Goal: Check status: Check status

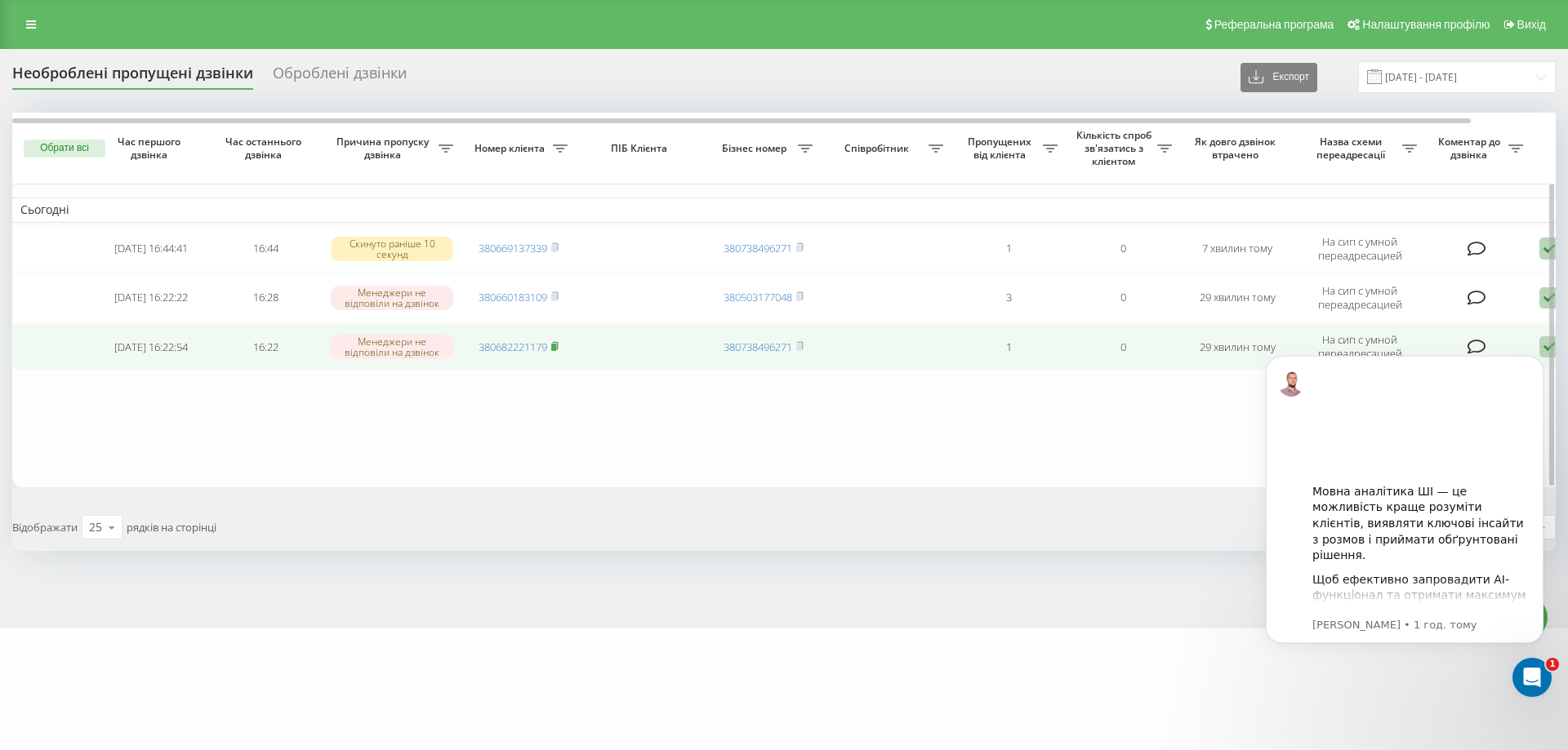
click at [556, 345] on rect at bounding box center [554, 347] width 5 height 7
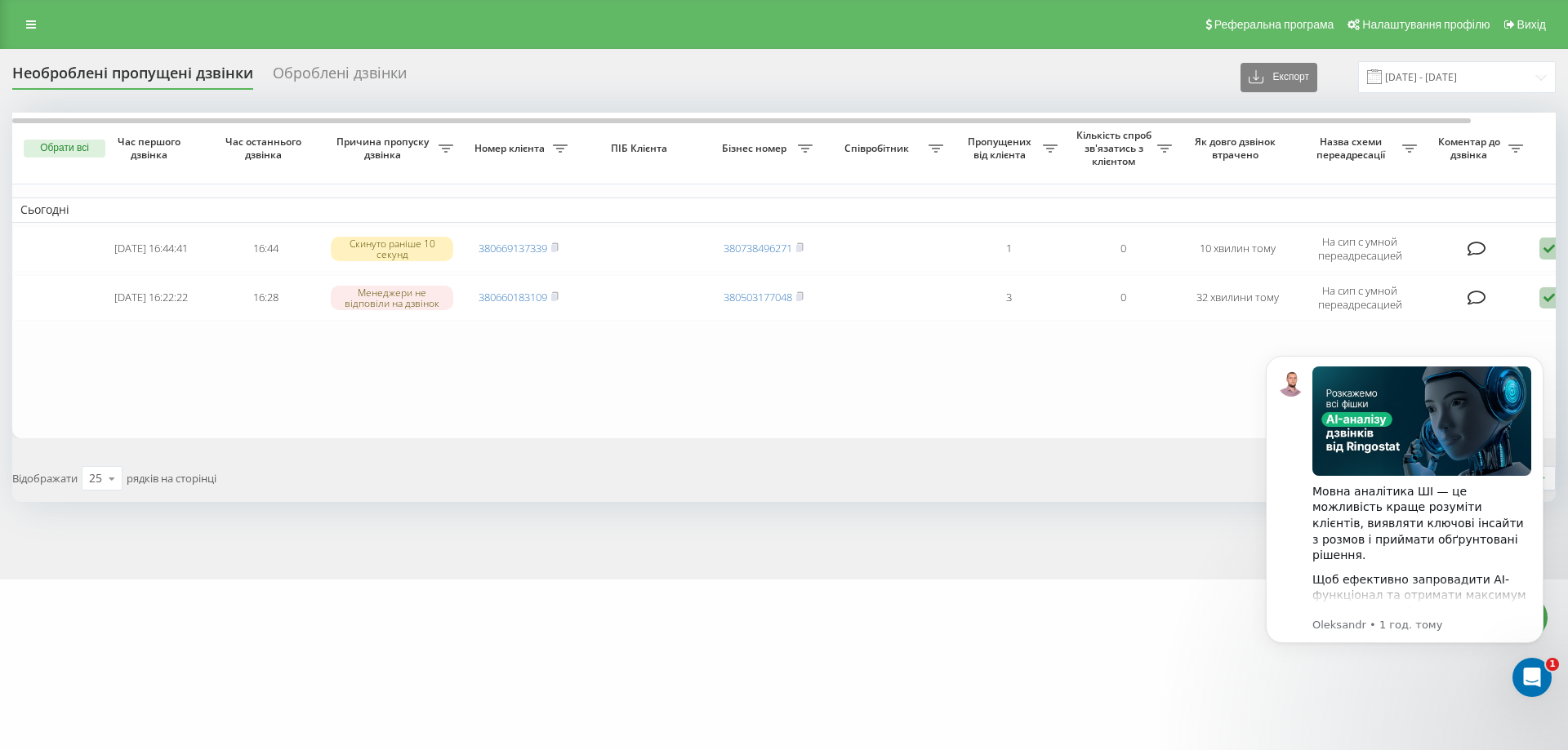
click at [676, 681] on div "zakroot.com Проекти zakroot.com Дашборд Центр звернень Журнал дзвінків Журнал д…" at bounding box center [784, 375] width 1568 height 750
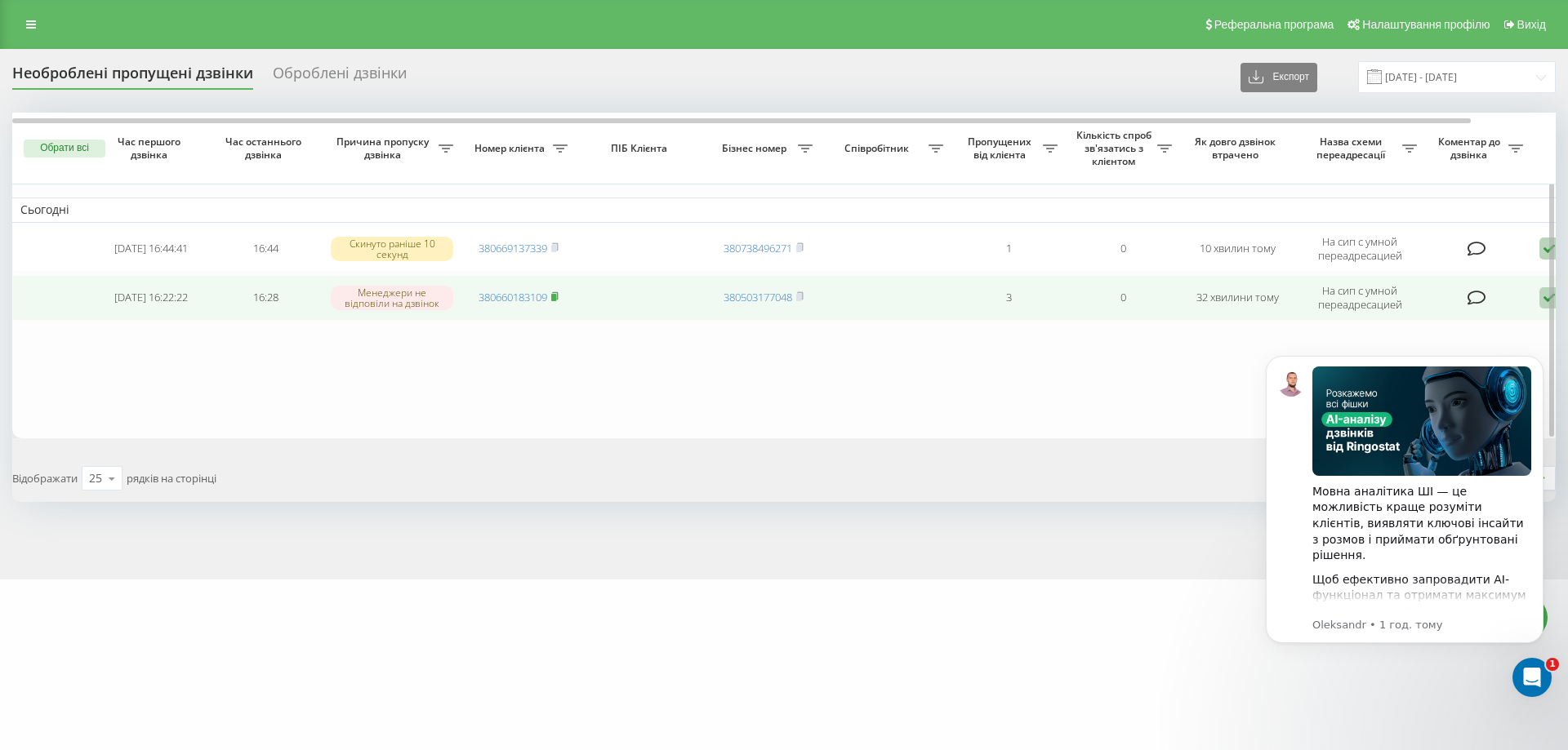
click at [556, 298] on rect at bounding box center [554, 298] width 5 height 7
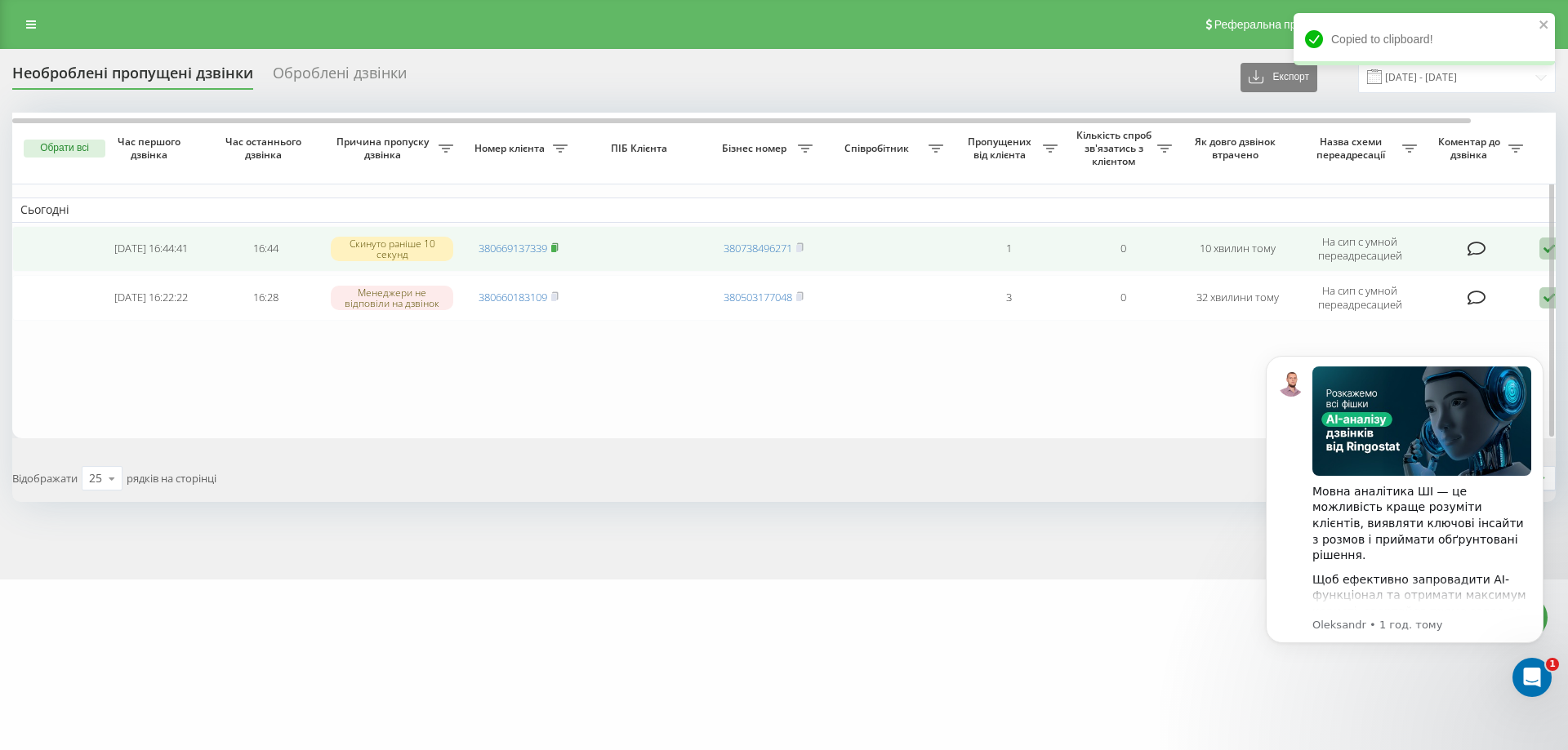
click at [559, 247] on icon at bounding box center [555, 246] width 7 height 10
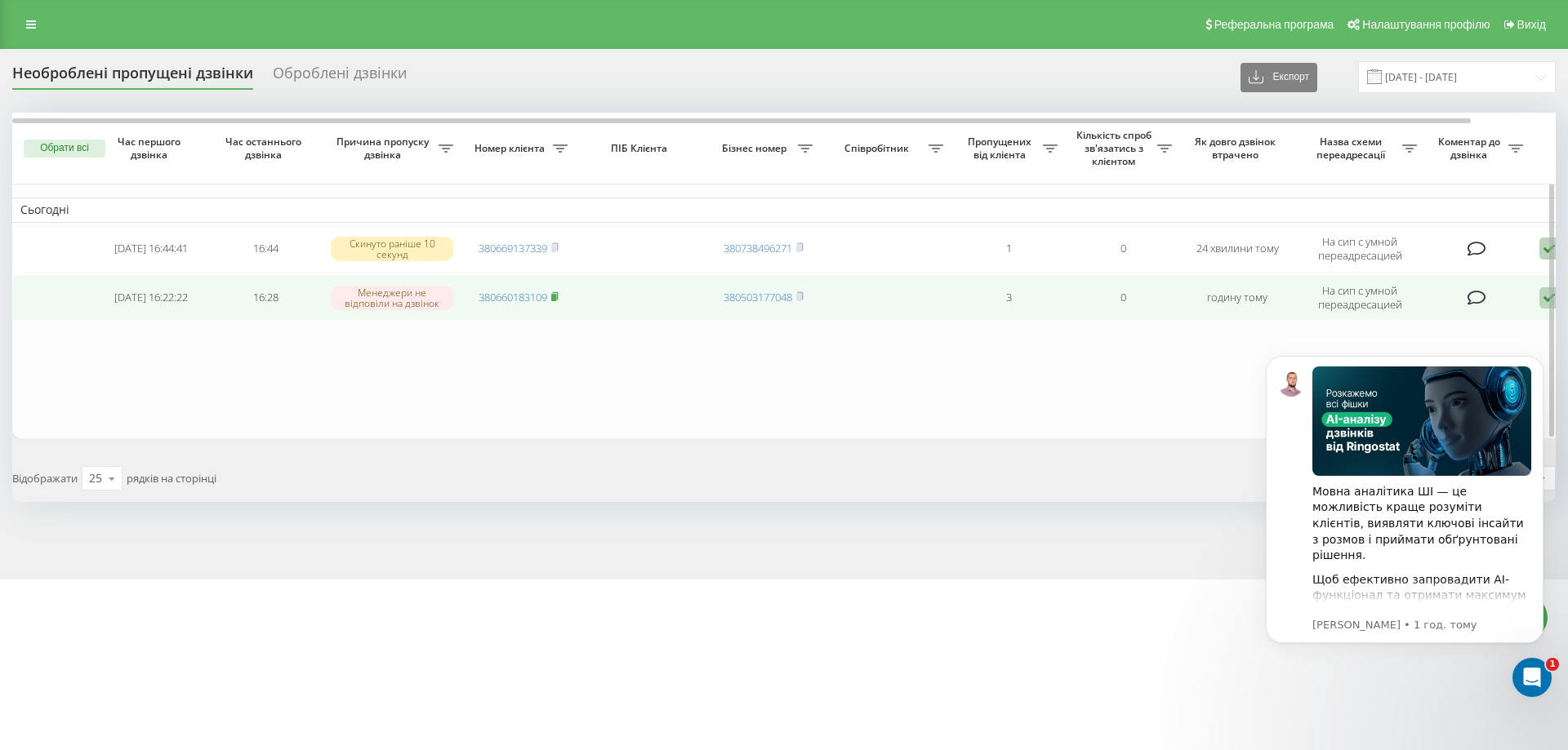
click at [555, 295] on rect at bounding box center [554, 298] width 5 height 7
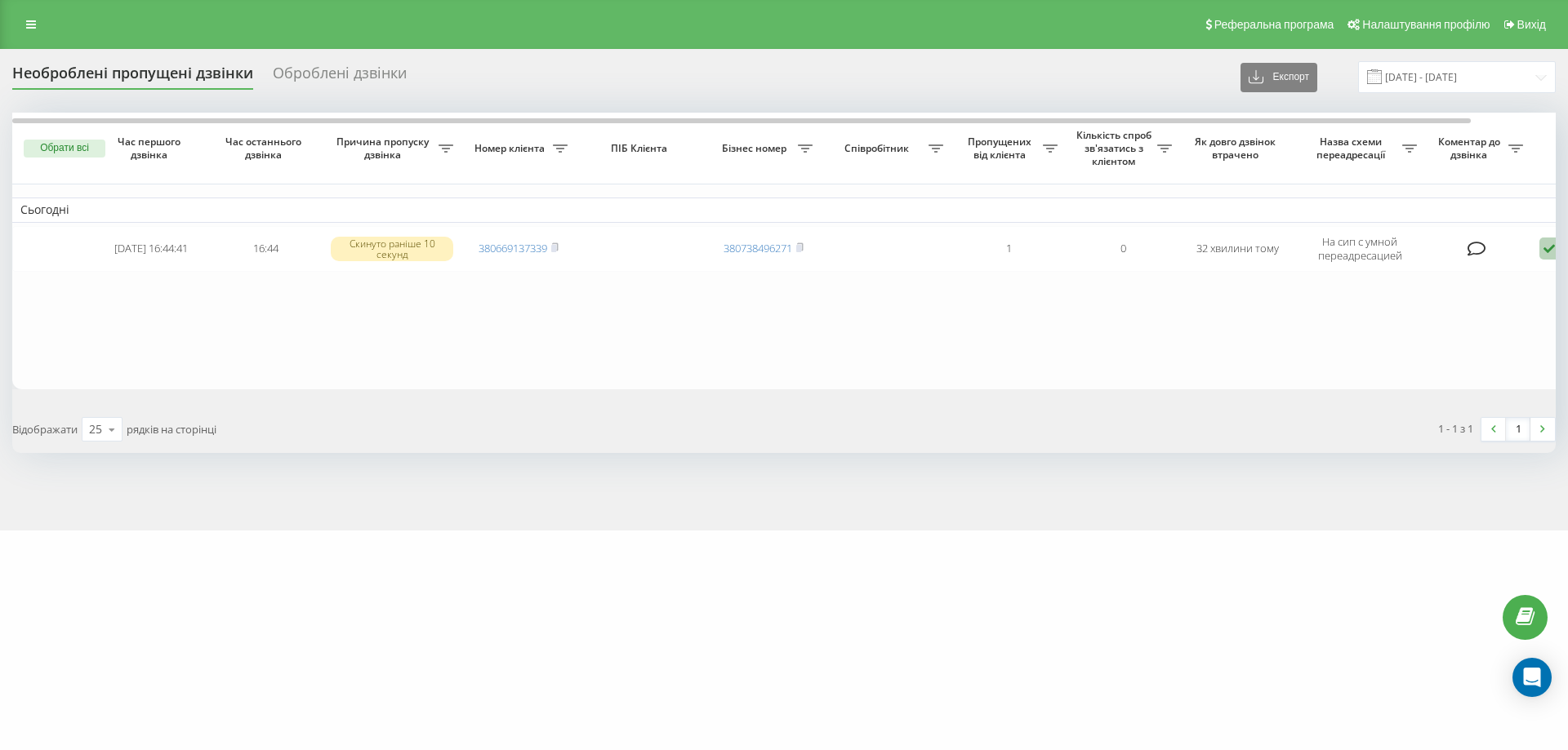
click at [603, 696] on div "zakroot.com Проекти zakroot.com Дашборд Центр звернень Журнал дзвінків Журнал д…" at bounding box center [784, 375] width 1568 height 750
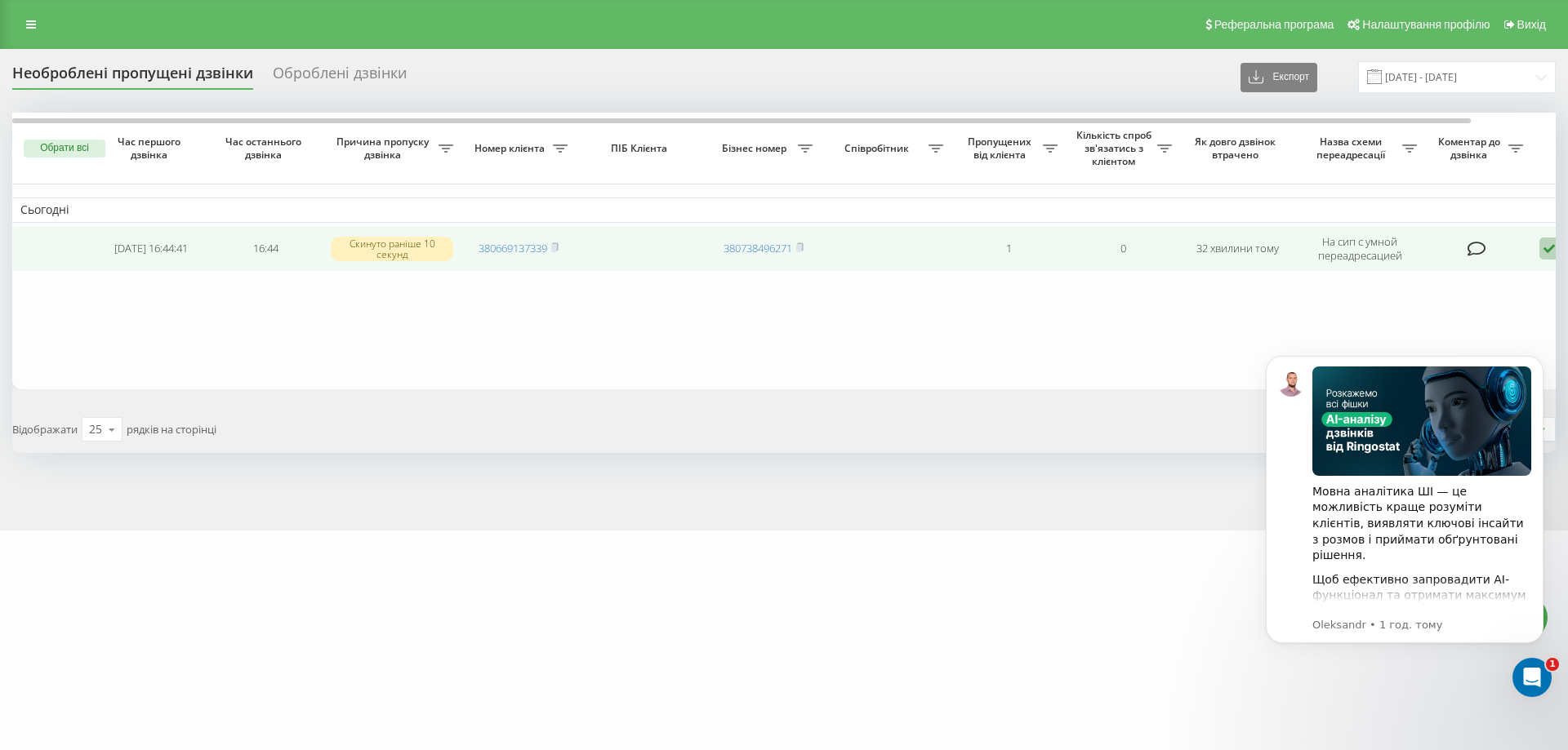
click at [550, 249] on span "380669137339" at bounding box center [518, 248] width 80 height 15
click at [556, 251] on rect at bounding box center [554, 248] width 5 height 7
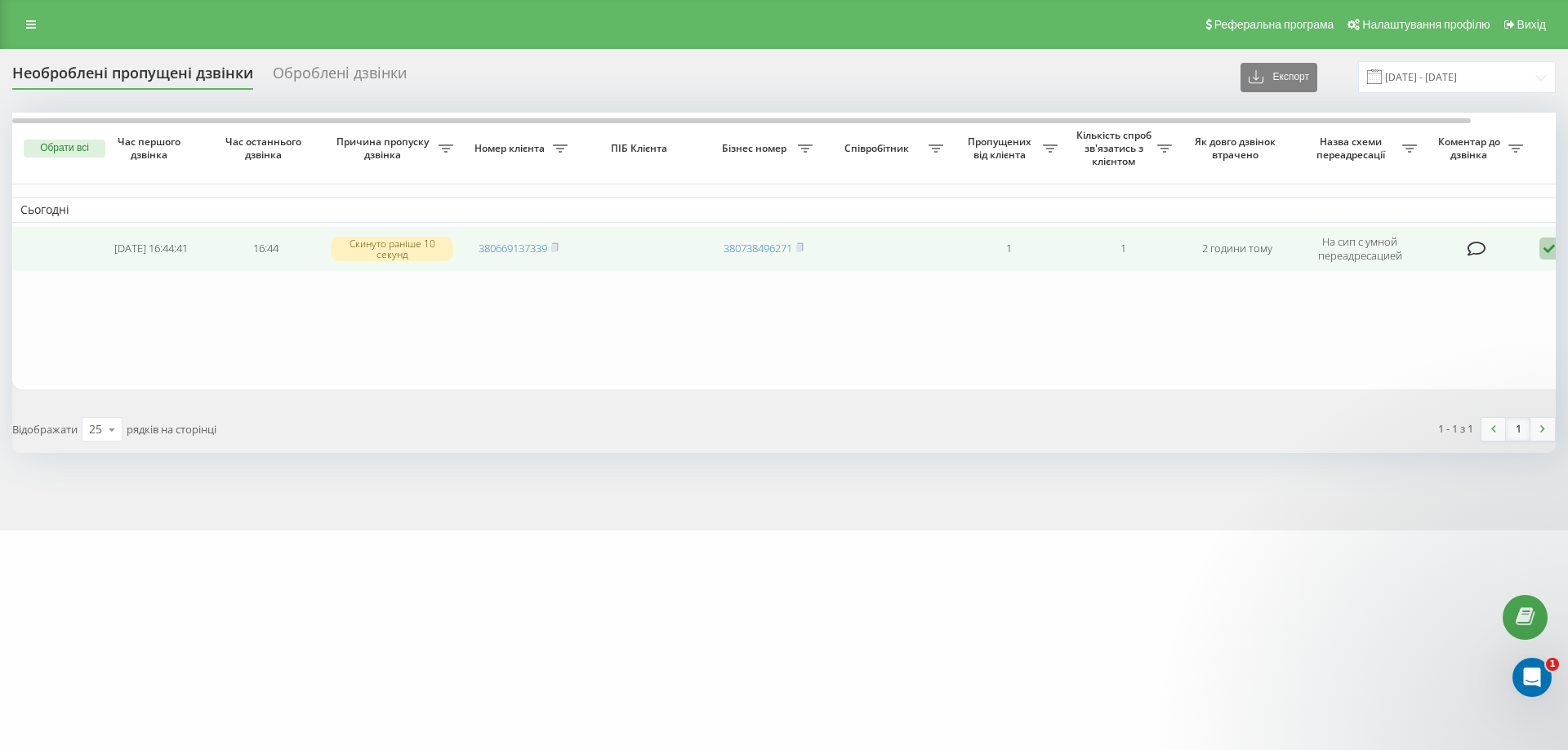
click at [1544, 251] on icon at bounding box center [1549, 248] width 19 height 22
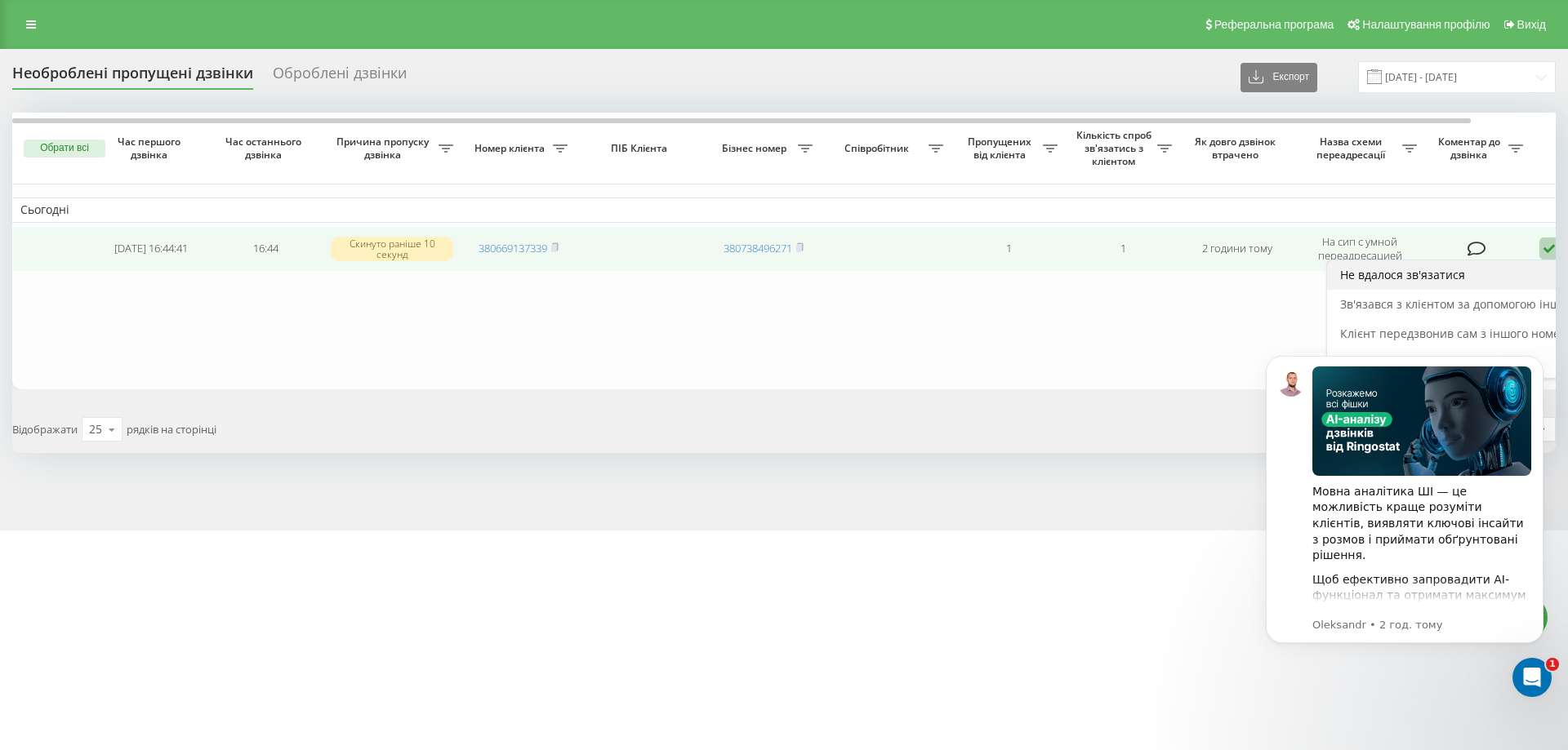
click at [1389, 273] on span "Не вдалося зв'язатися" at bounding box center [1402, 275] width 125 height 16
